Goal: Check status

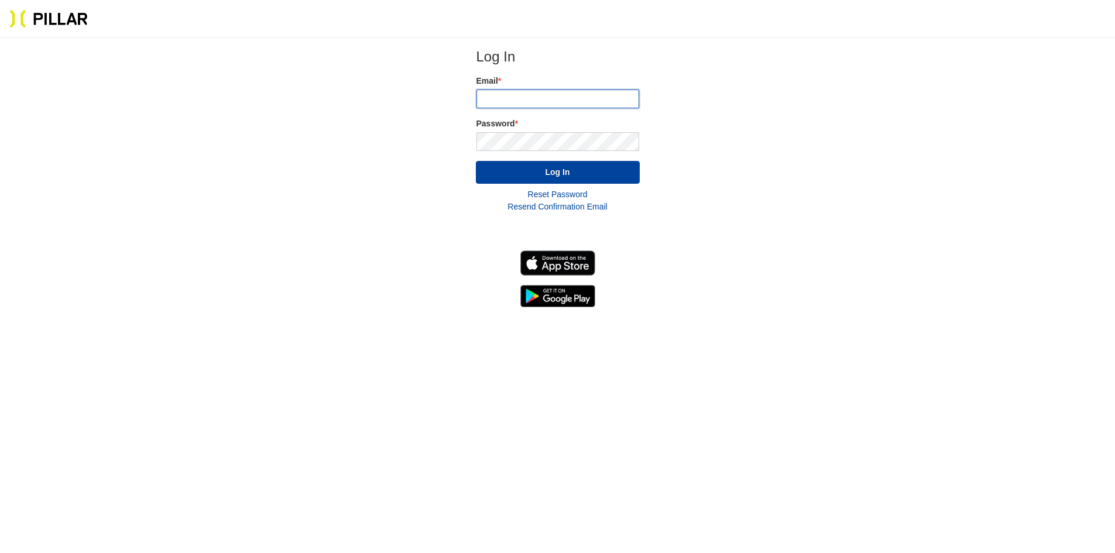
click at [521, 98] on input "email" at bounding box center [557, 99] width 163 height 19
type input "[PERSON_NAME][EMAIL_ADDRESS][PERSON_NAME][PERSON_NAME][DOMAIN_NAME]"
click at [476, 161] on button "Log In" at bounding box center [558, 172] width 164 height 23
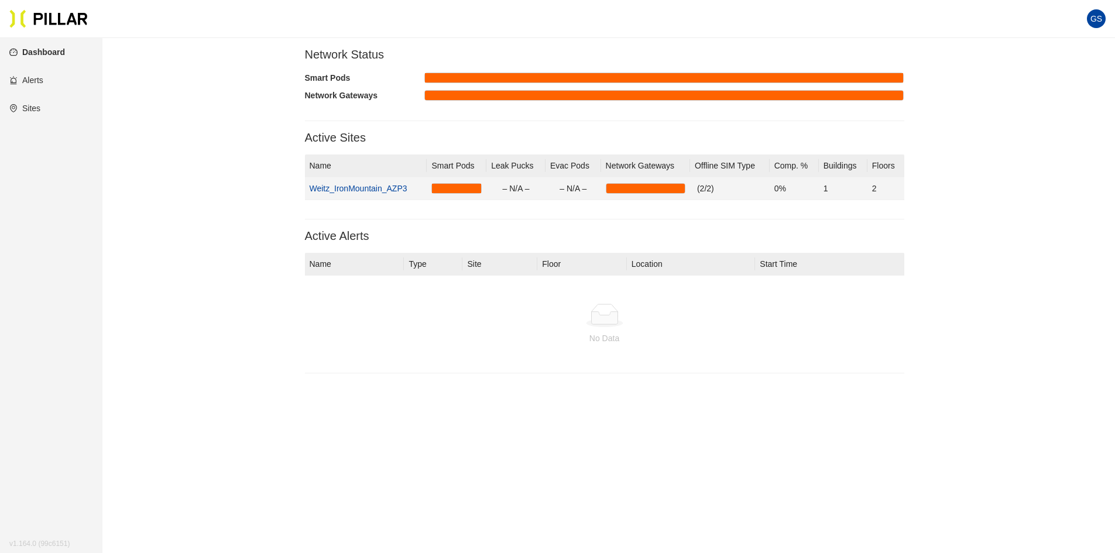
click at [372, 190] on link "Weitz_IronMountain_AZP3" at bounding box center [359, 188] width 98 height 9
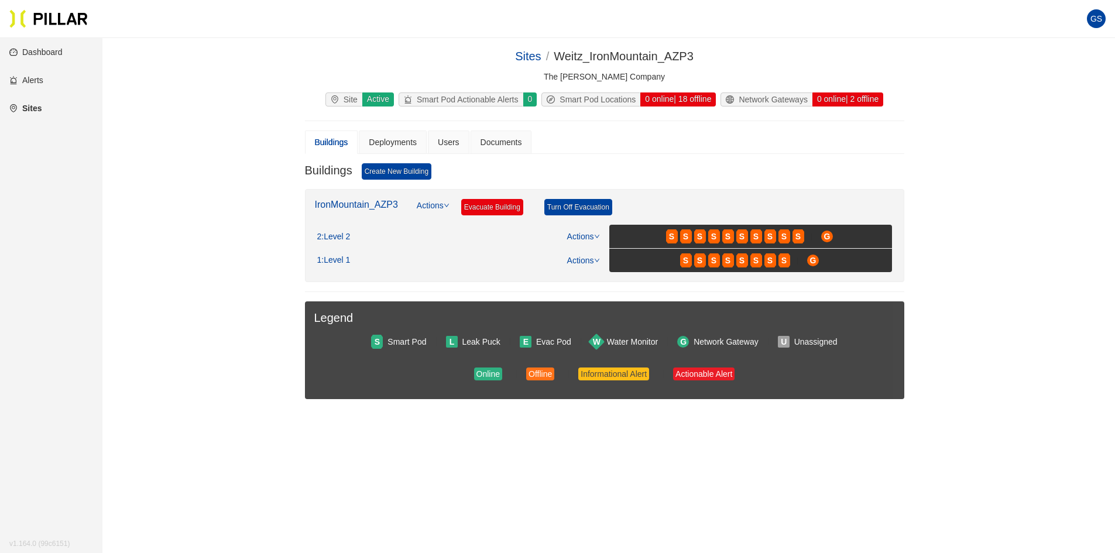
click at [445, 111] on div "Site Active Smart Pod Actionable Alerts 0 Smart Pod Locations 0 online | 18 off…" at bounding box center [604, 101] width 599 height 19
